Goal: Task Accomplishment & Management: Use online tool/utility

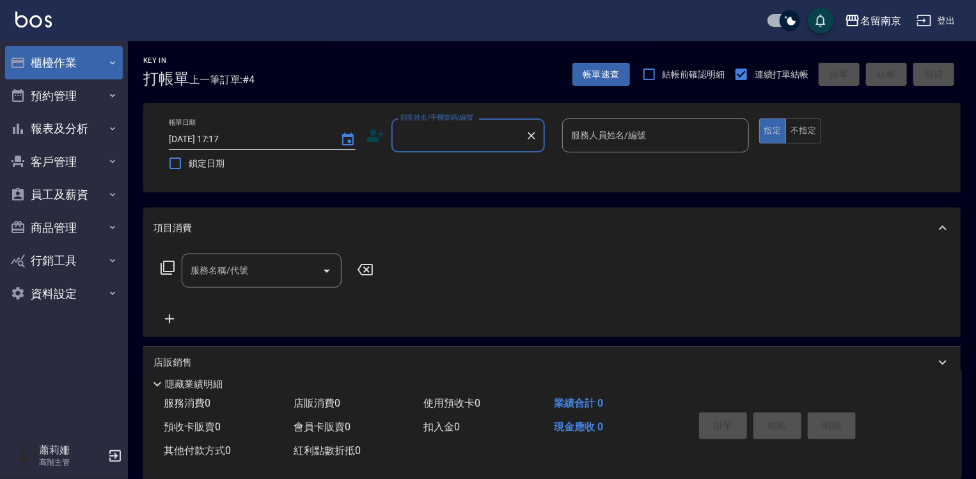
click at [55, 64] on button "櫃檯作業" at bounding box center [64, 62] width 118 height 33
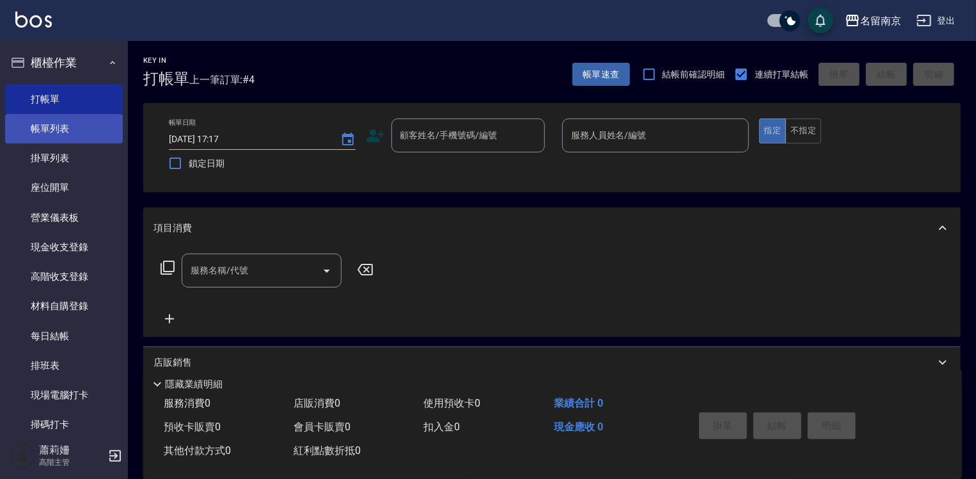
click at [60, 134] on link "帳單列表" at bounding box center [64, 128] width 118 height 29
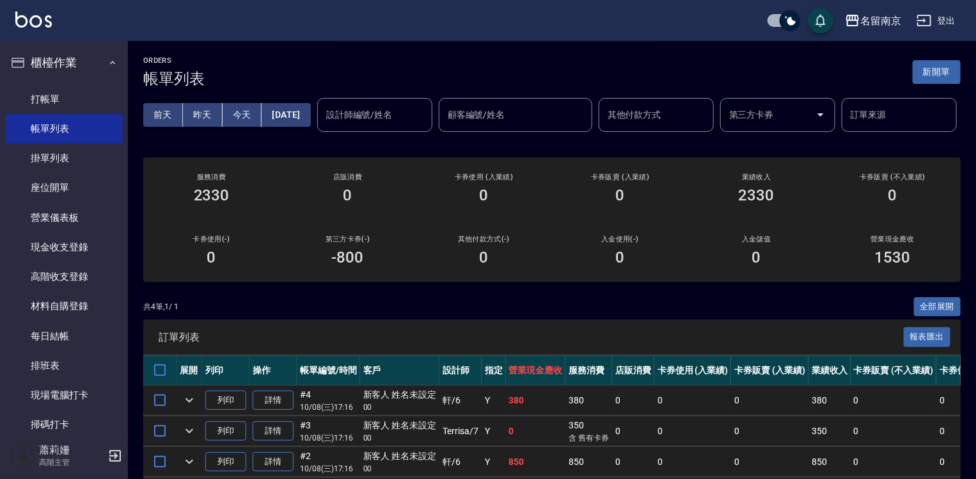
scroll to position [128, 0]
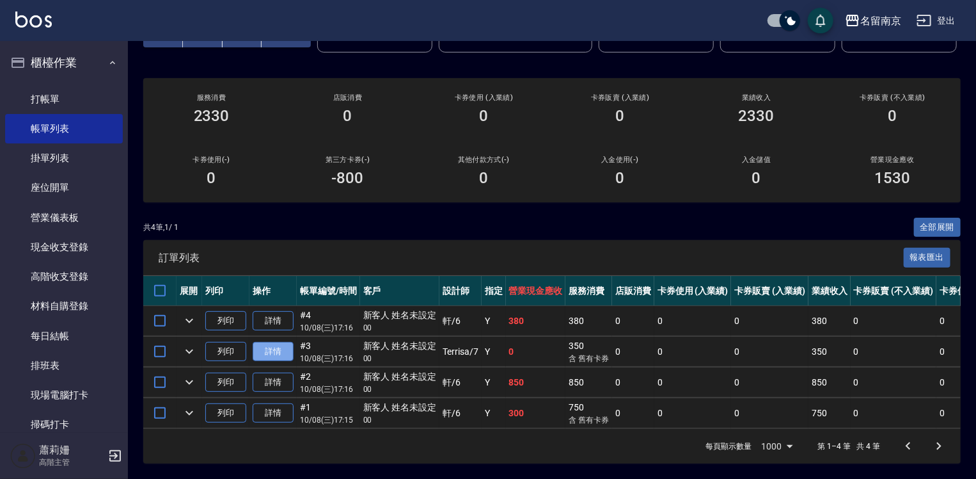
click at [274, 348] on link "詳情" at bounding box center [273, 352] width 41 height 20
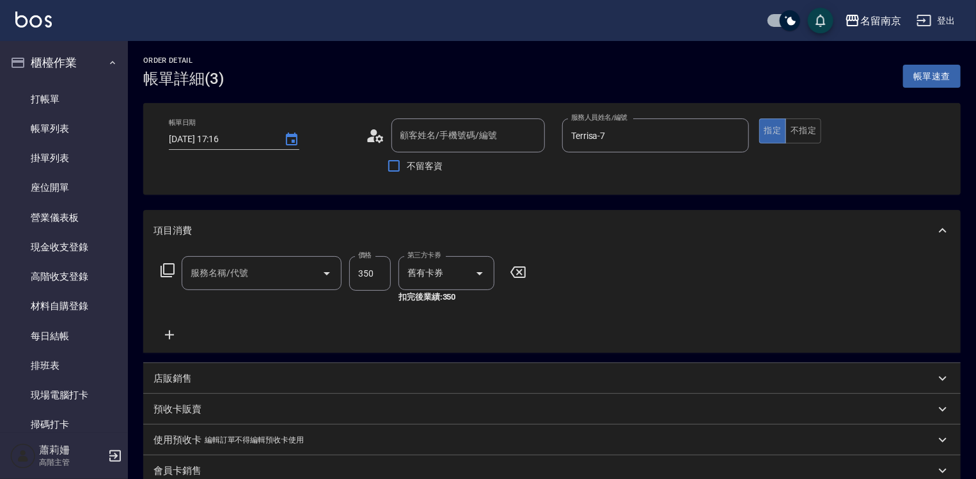
type input "[DATE] 17:16"
type input "Terrisa-7"
type input "新客人 姓名未設定/00/null"
type input "洗髮卡使用320(222)"
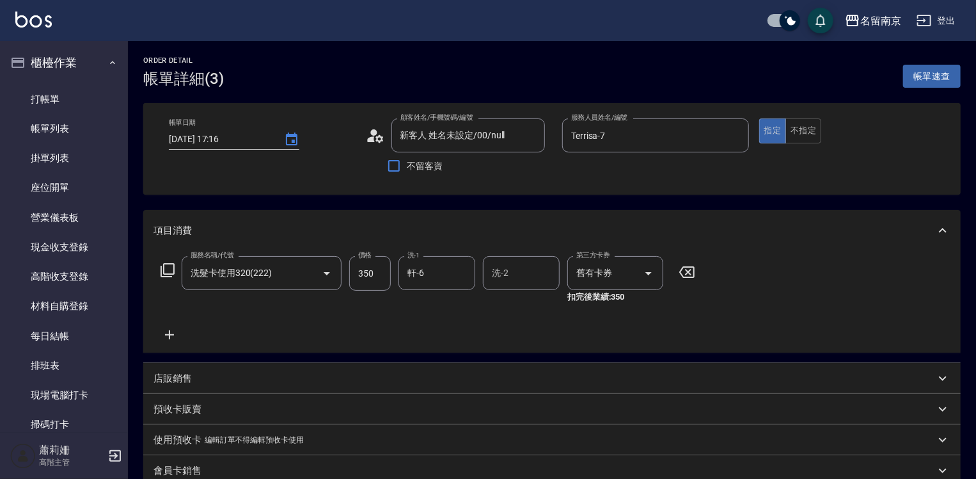
scroll to position [128, 0]
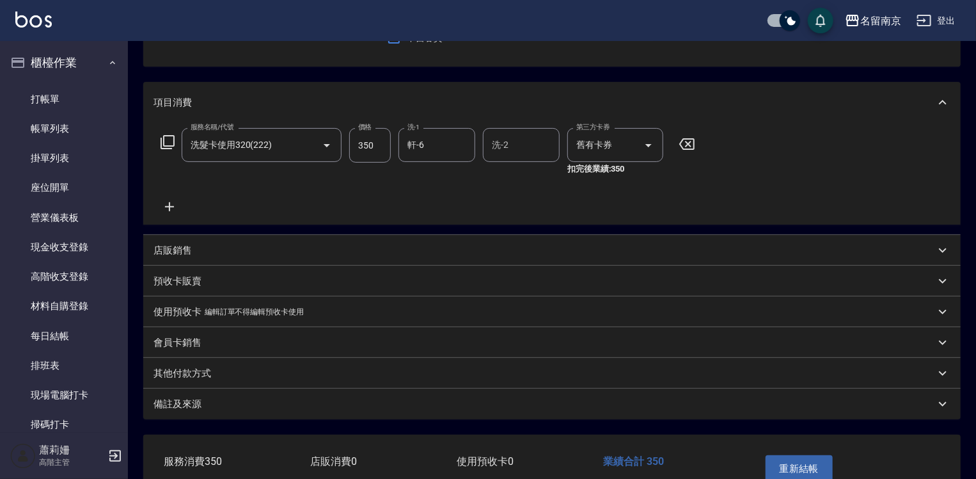
click at [166, 244] on p "店販銷售" at bounding box center [173, 250] width 38 height 13
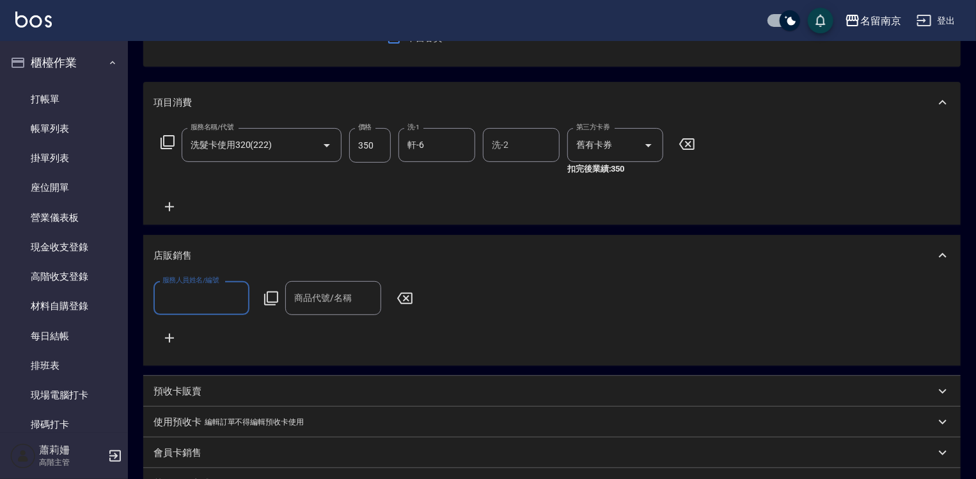
scroll to position [0, 0]
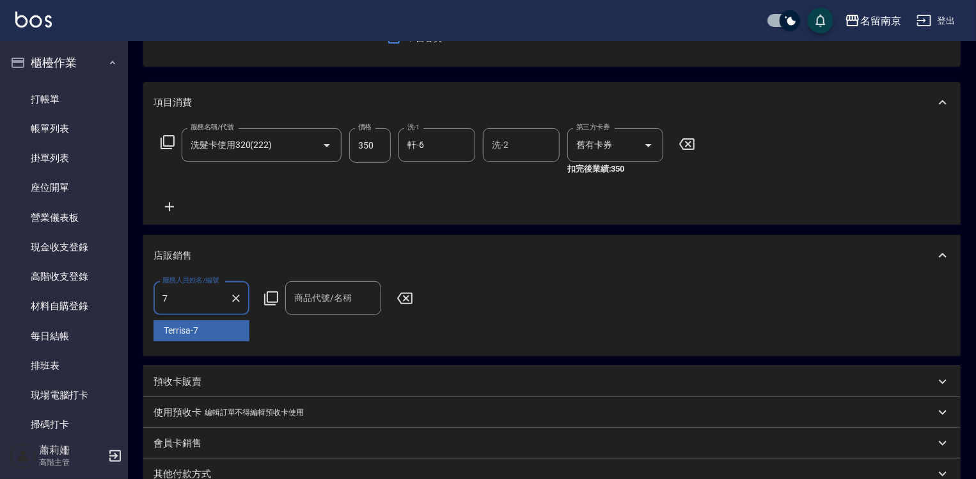
type input "Terrisa-7"
click at [269, 294] on icon at bounding box center [271, 297] width 15 height 15
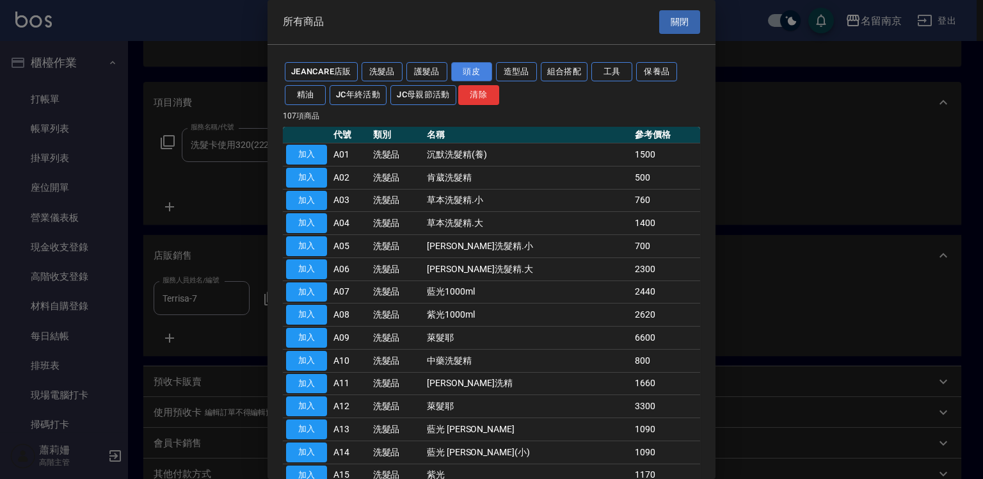
click at [466, 72] on button "頭皮" at bounding box center [471, 72] width 41 height 20
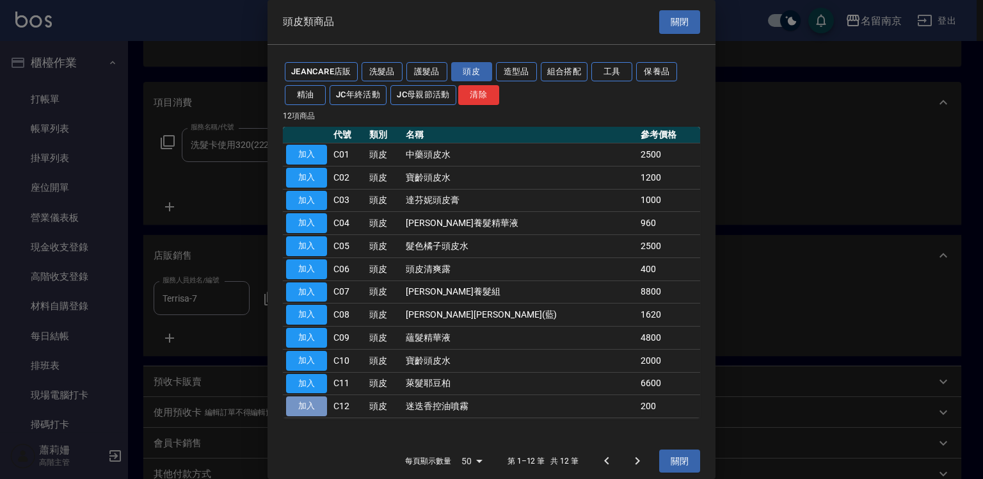
click at [307, 408] on button "加入" at bounding box center [306, 406] width 41 height 20
type input "迷迭香控油噴霧"
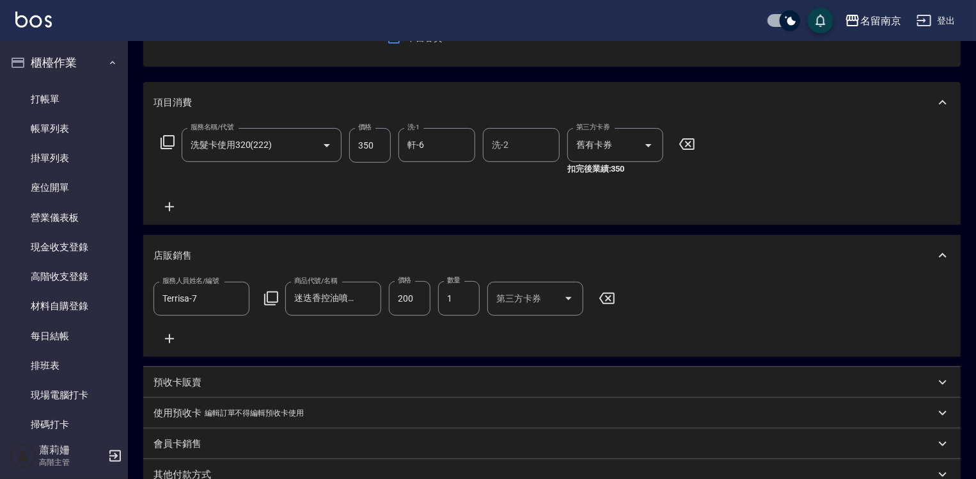
scroll to position [316, 0]
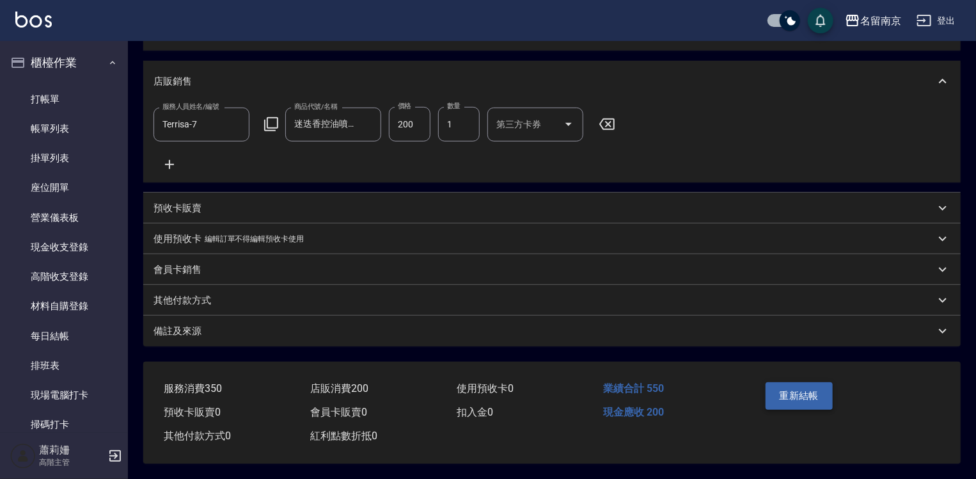
click at [786, 394] on button "重新結帳" at bounding box center [800, 395] width 68 height 27
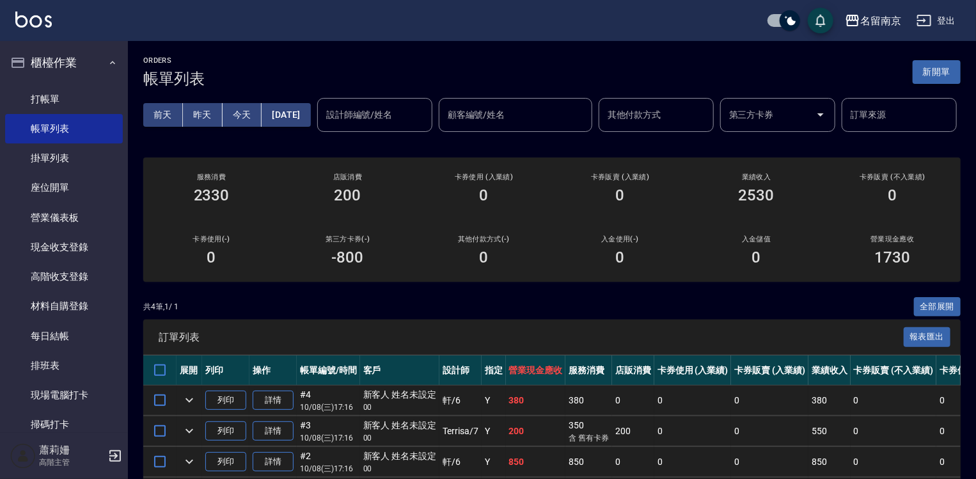
click at [936, 80] on button "新開單" at bounding box center [937, 72] width 48 height 24
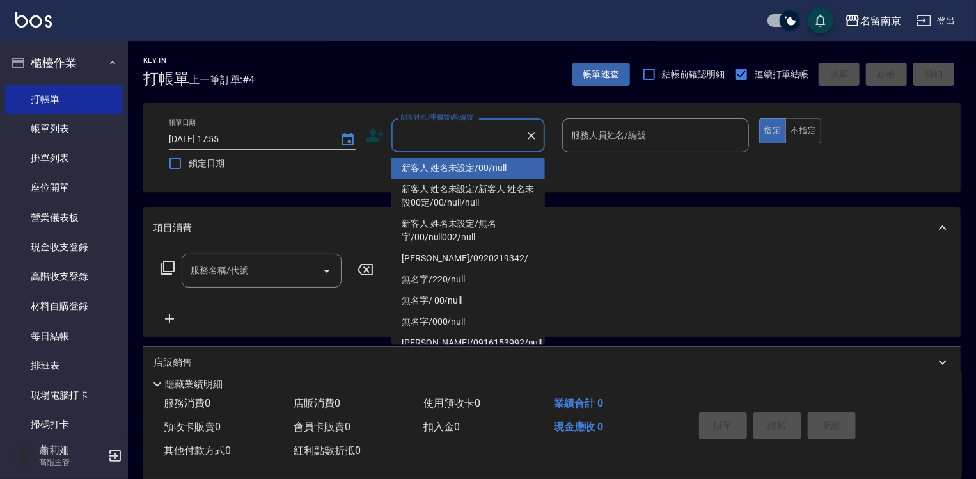
click at [438, 125] on input "顧客姓名/手機號碼/編號" at bounding box center [458, 135] width 123 height 22
drag, startPoint x: 452, startPoint y: 159, endPoint x: 550, endPoint y: 158, distance: 97.9
click at [454, 164] on li "新客人 姓名未設定/00/null" at bounding box center [469, 167] width 154 height 21
type input "新客人 姓名未設定/00/null"
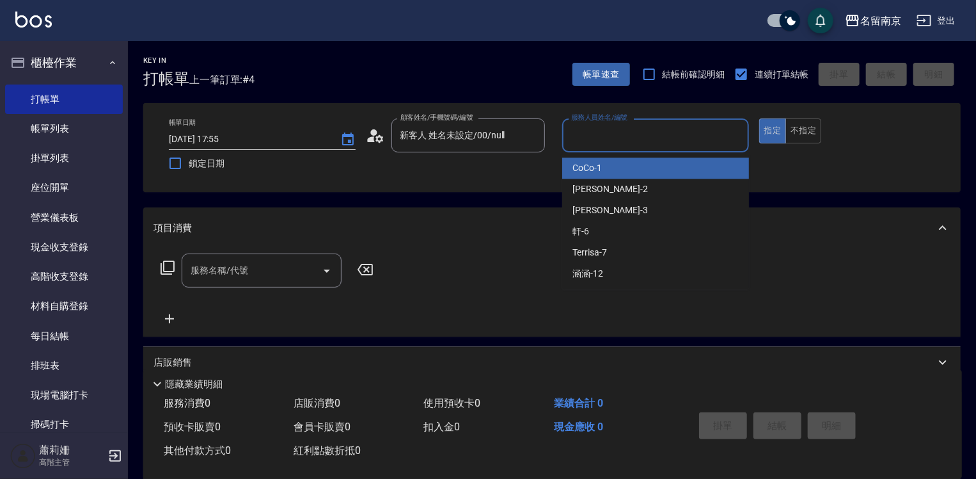
drag, startPoint x: 591, startPoint y: 141, endPoint x: 594, endPoint y: 192, distance: 51.3
click at [591, 141] on input "服務人員姓名/編號" at bounding box center [655, 135] width 175 height 22
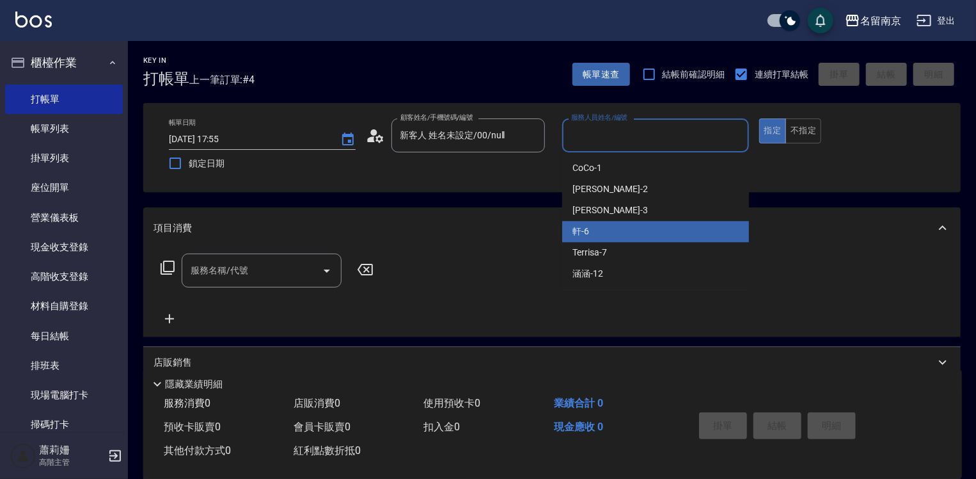
click at [604, 234] on div "軒 -6" at bounding box center [655, 231] width 187 height 21
type input "軒-6"
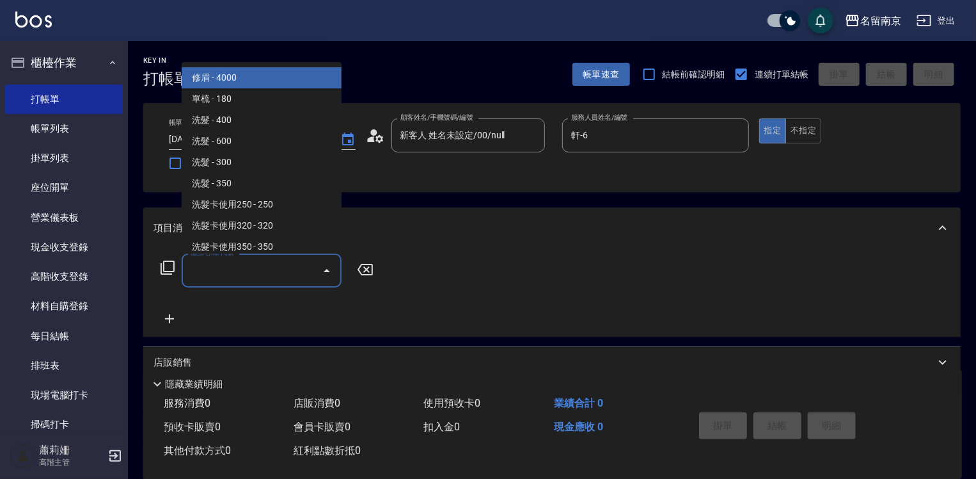
click at [217, 269] on input "服務名稱/代號" at bounding box center [251, 270] width 129 height 22
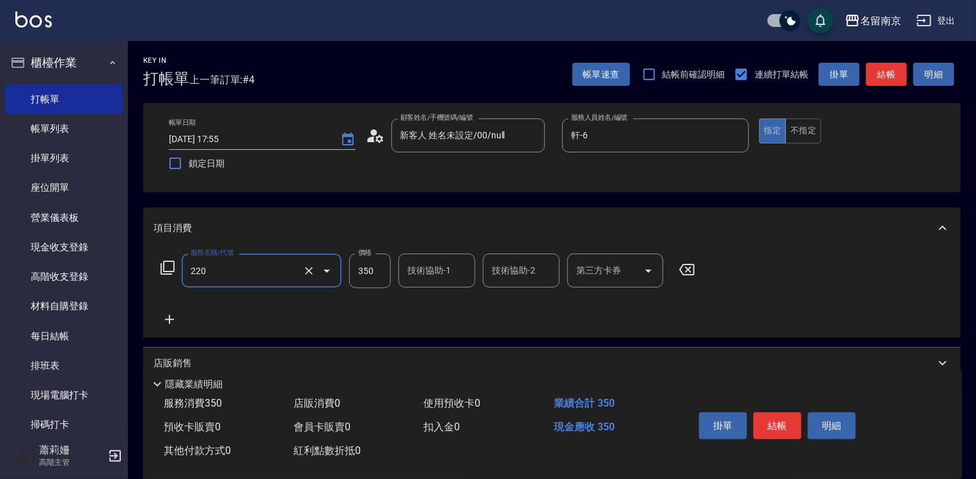
type input "洗髮(220)"
type input "430"
type input "軒-6"
click at [773, 420] on button "結帳" at bounding box center [778, 425] width 48 height 27
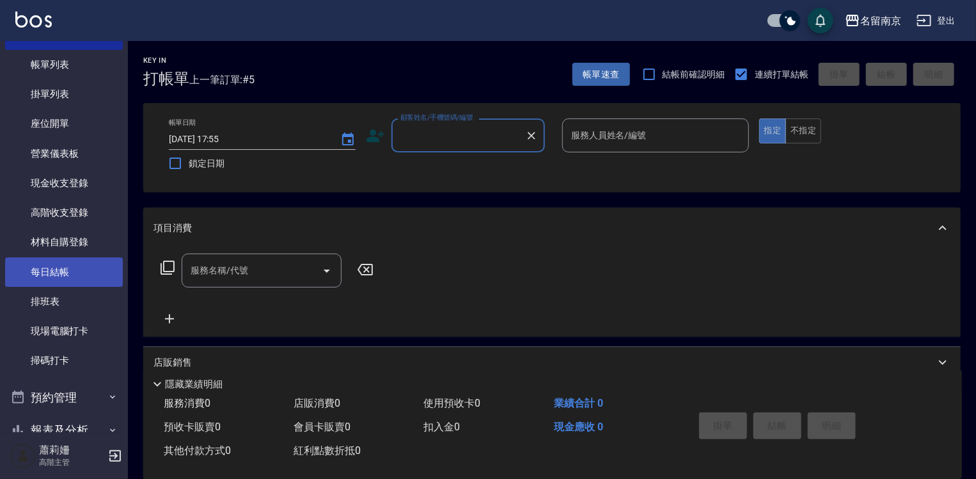
scroll to position [258, 0]
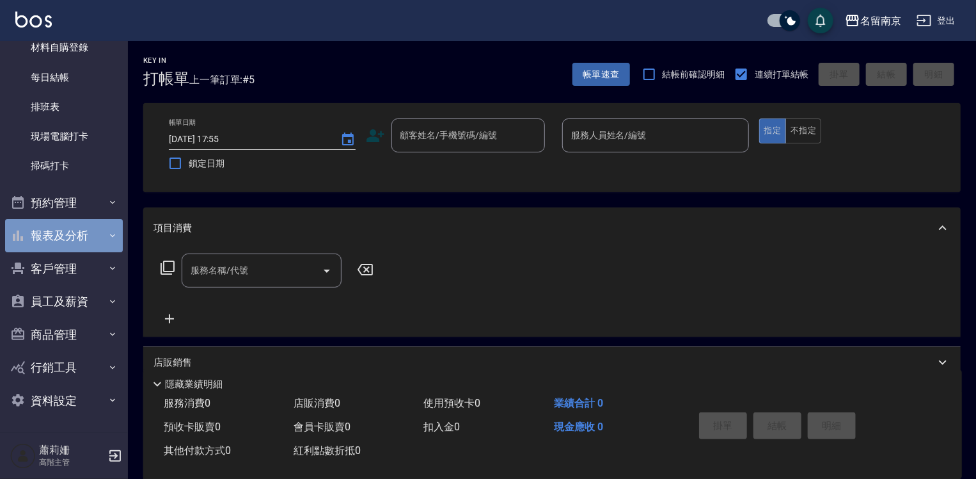
click at [76, 238] on button "報表及分析" at bounding box center [64, 235] width 118 height 33
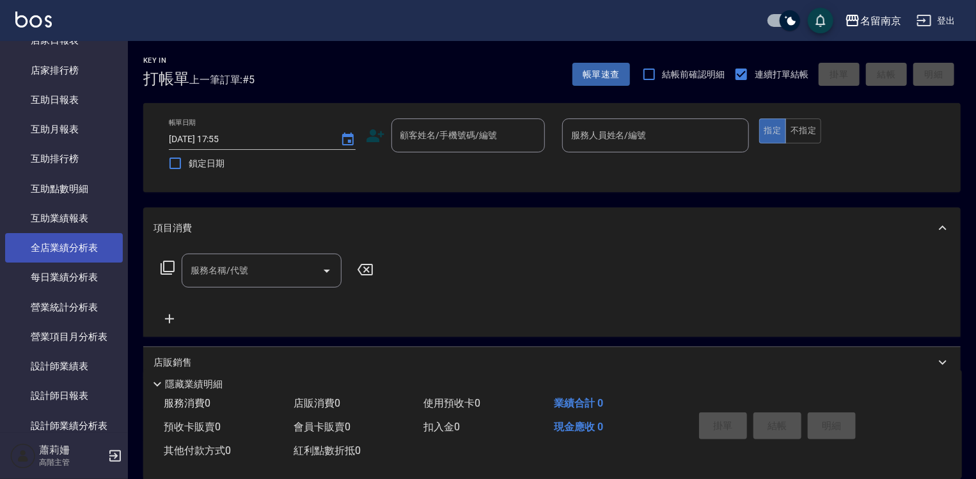
scroll to position [770, 0]
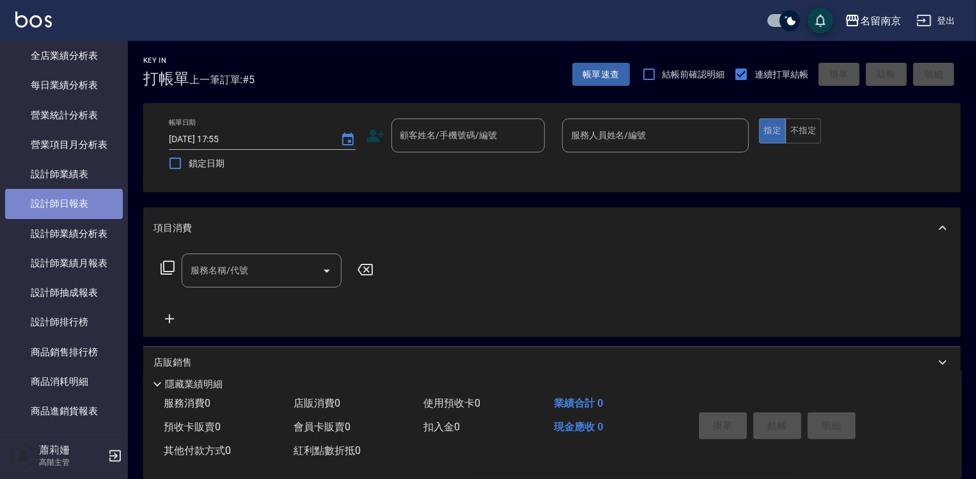
click at [72, 215] on link "設計師日報表" at bounding box center [64, 203] width 118 height 29
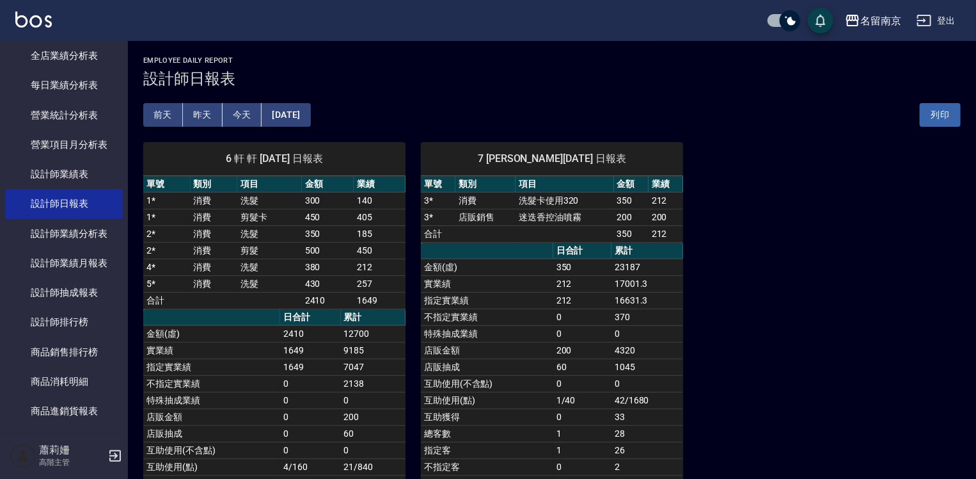
click at [199, 102] on div "[DATE] [DATE] [DATE] [DATE] 列印" at bounding box center [552, 115] width 818 height 54
click at [202, 108] on button "昨天" at bounding box center [203, 115] width 40 height 24
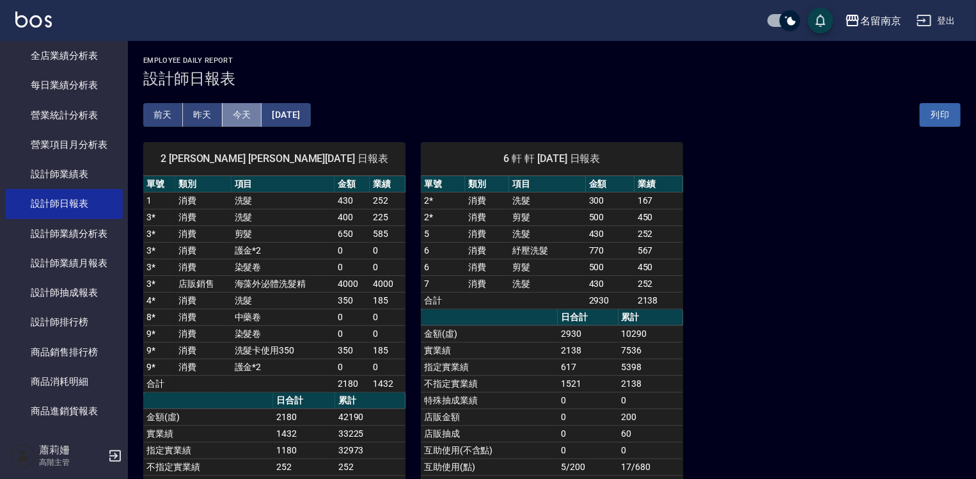
click at [236, 115] on button "今天" at bounding box center [243, 115] width 40 height 24
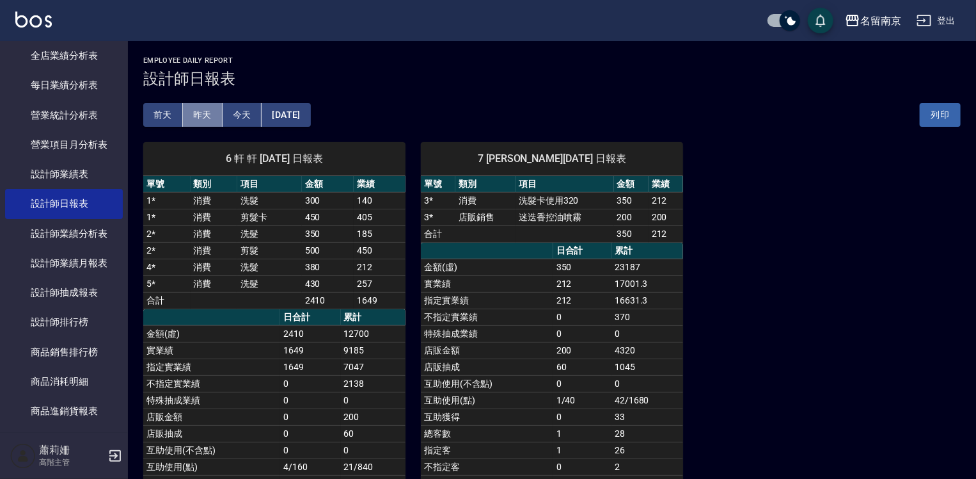
click at [202, 119] on button "昨天" at bounding box center [203, 115] width 40 height 24
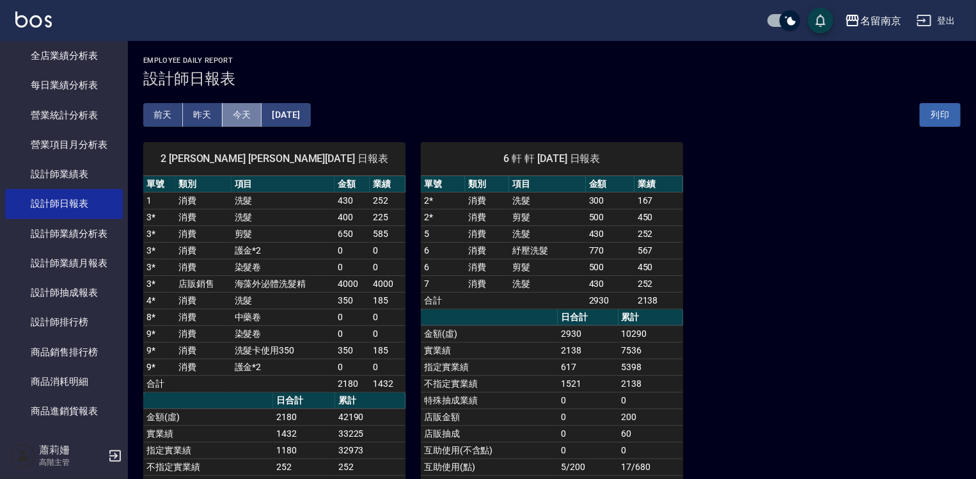
click at [242, 113] on button "今天" at bounding box center [243, 115] width 40 height 24
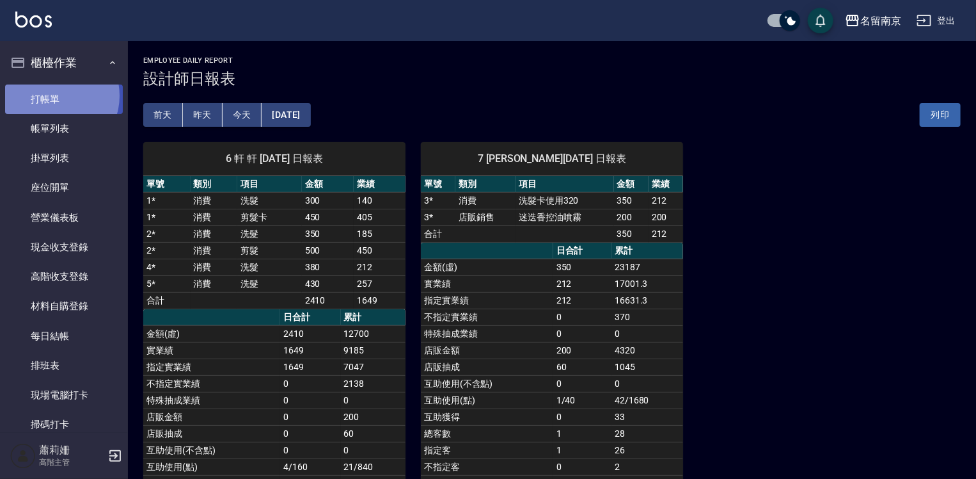
click at [56, 95] on link "打帳單" at bounding box center [64, 98] width 118 height 29
